Goal: Unclear

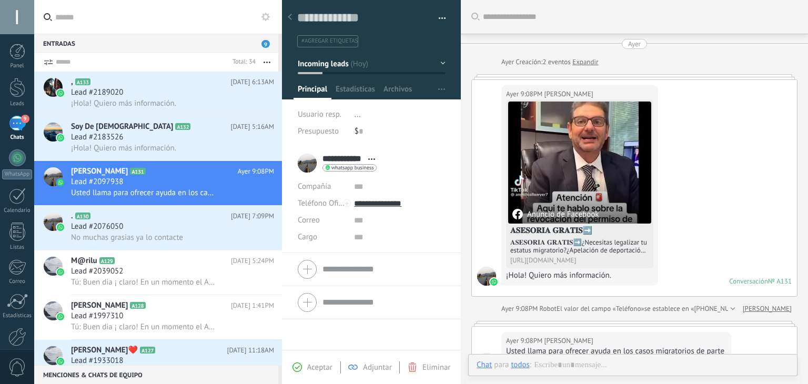
click at [544, 113] on div "[DATE] 9:08PM [PERSON_NAME] Anuncio de Facebook 𝐀𝐒𝐄𝐒𝐎𝐑𝐈𝐀 𝐆𝐑𝐀𝐓𝐈𝐒➡️ 𝐀𝐒𝐄𝐒𝐎𝐑𝐈𝐀 𝐆𝐑𝐀𝐓…" at bounding box center [580, 185] width 157 height 201
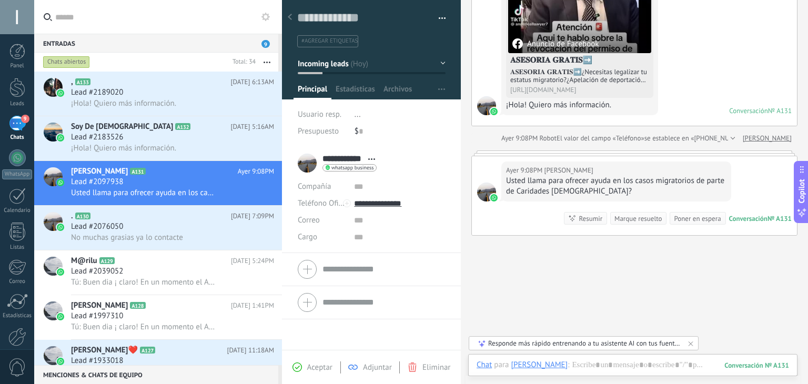
click at [544, 113] on div "[DATE] 9:08PM [PERSON_NAME] Anuncio de Facebook 𝐀𝐒𝐄𝐒𝐎𝐑𝐈𝐀 𝐆𝐑𝐀𝐓𝐈𝐒➡️ 𝐀𝐒𝐄𝐒𝐎𝐑𝐈𝐀 𝐆𝐑𝐀𝐓…" at bounding box center [580, 15] width 157 height 201
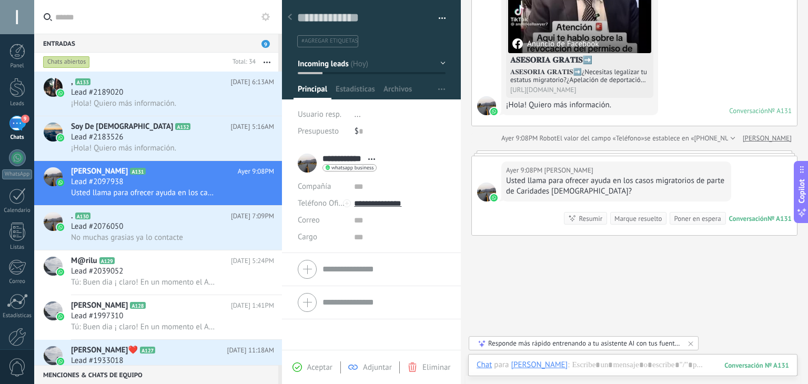
click at [544, 113] on div "[DATE] 9:08PM [PERSON_NAME] Anuncio de Facebook 𝐀𝐒𝐄𝐒𝐎𝐑𝐈𝐀 𝐆𝐑𝐀𝐓𝐈𝐒➡️ 𝐀𝐒𝐄𝐒𝐎𝐑𝐈𝐀 𝐆𝐑𝐀𝐓…" at bounding box center [580, 15] width 157 height 201
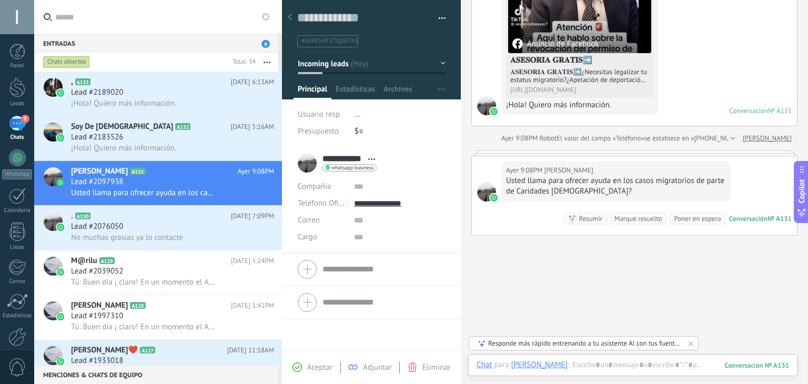
click at [544, 113] on div "[DATE] 9:08PM [PERSON_NAME] Anuncio de Facebook 𝐀𝐒𝐄𝐒𝐎𝐑𝐈𝐀 𝐆𝐑𝐀𝐓𝐈𝐒➡️ 𝐀𝐒𝐄𝐒𝐎𝐑𝐈𝐀 𝐆𝐑𝐀𝐓…" at bounding box center [580, 15] width 157 height 201
